Goal: Task Accomplishment & Management: Complete application form

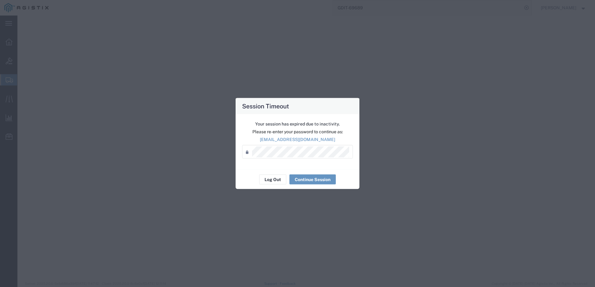
select select "PSNS"
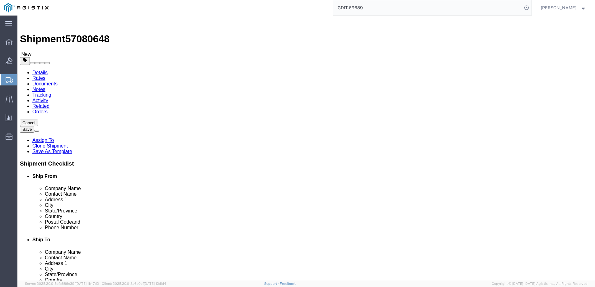
click input "text"
click input "0.00"
type input "300"
click input "text"
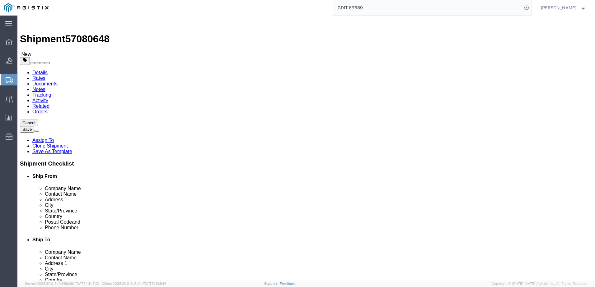
type input "48"
type input "40"
type input "61"
click div "Package Type Select Bale(s) Basket(s) Bolt(s) Bottle(s) Buckets Bulk Bundle(s) …"
click button "Save"
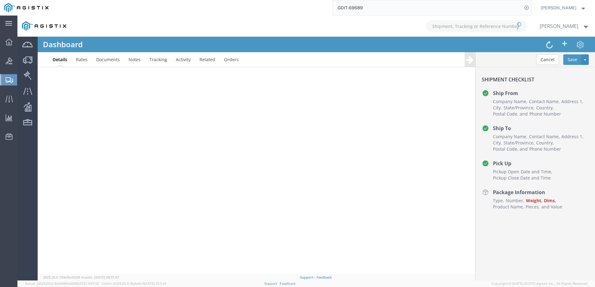
click at [376, 102] on div at bounding box center [305, 148] width 577 height 265
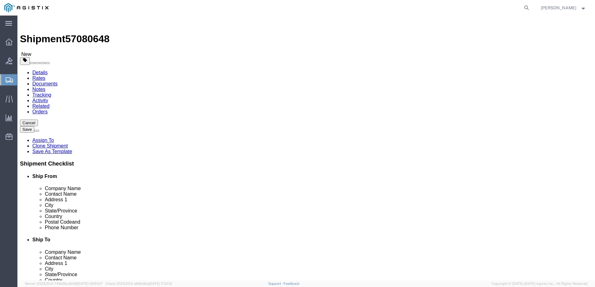
select select "69651"
select select
click link "Package Information"
click input "text"
click input "1"
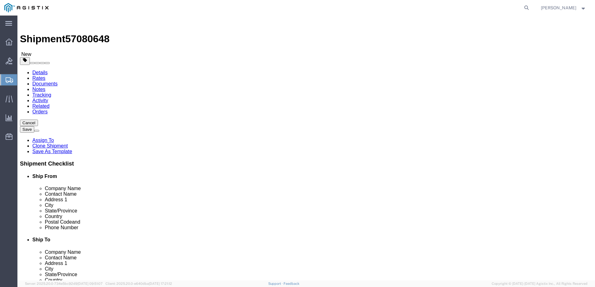
click input "1"
click input "0.00"
type input "300"
click input "text"
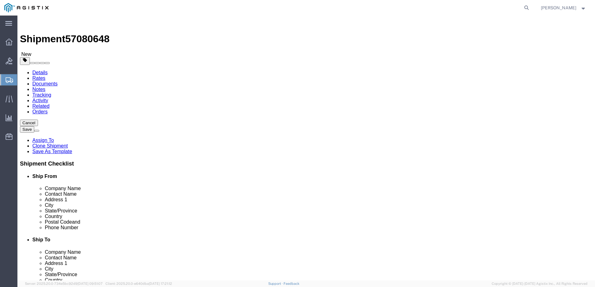
type input "48"
type input "40"
type input "61"
click div "Package Type Select Bale(s) Basket(s) Bolt(s) Bottle(s) Buckets Bulk Bundle(s) …"
click button "Save"
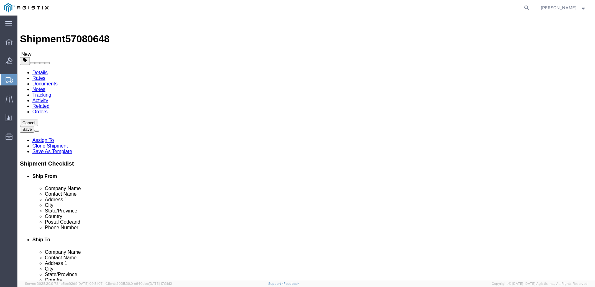
click label "Dimensions"
click input "text"
drag, startPoint x: 315, startPoint y: 153, endPoint x: 317, endPoint y: 149, distance: 4.2
click div "Package Type Select Bale(s) Basket(s) Bolt(s) Bottle(s) Buckets Bulk Bundle(s) …"
click input "text"
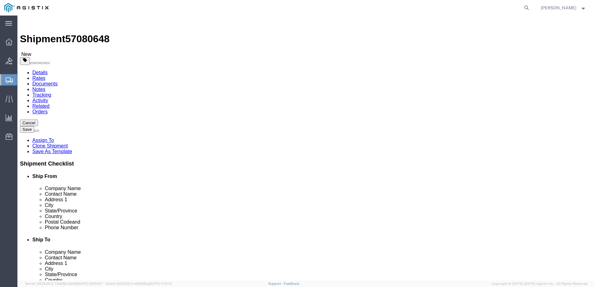
type input "48"
type input "40"
type input "37"
click div
click button "Save"
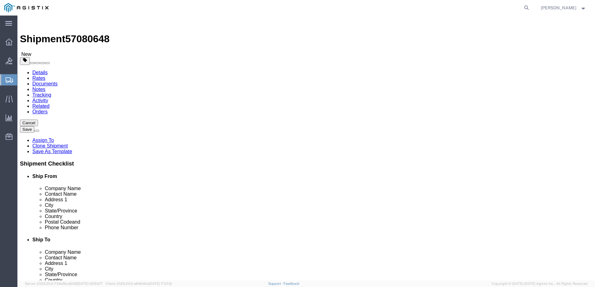
click div "Package Type Select Bale(s) Basket(s) Bolt(s) Bottle(s) Buckets Bulk Bundle(s) …"
click input "0.00"
type input "284"
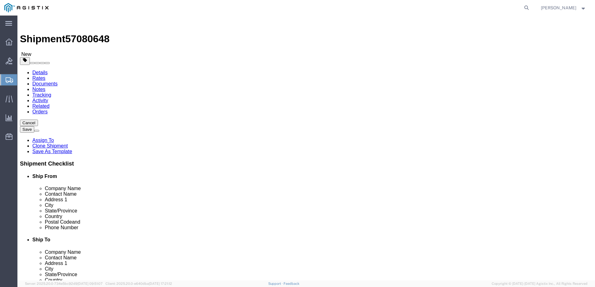
click div "Package Type Select Bale(s) Basket(s) Bolt(s) Bottle(s) Buckets Bulk Bundle(s) …"
click button "Rate Shipment"
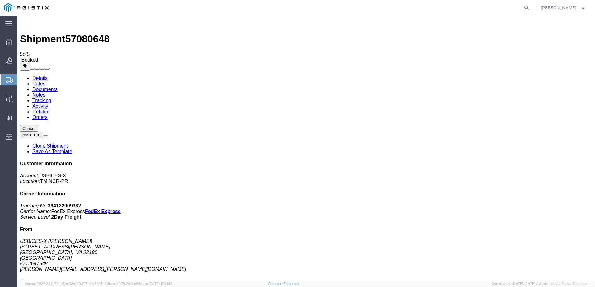
checkbox input "true"
